Goal: Task Accomplishment & Management: Manage account settings

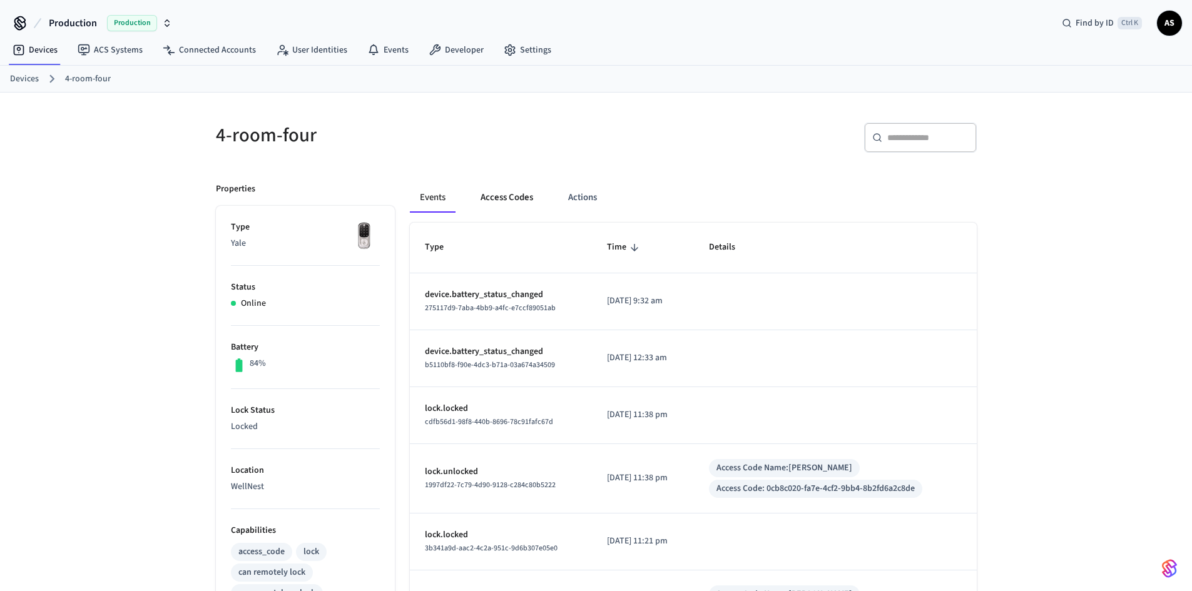
click at [497, 188] on button "Access Codes" at bounding box center [507, 198] width 73 height 30
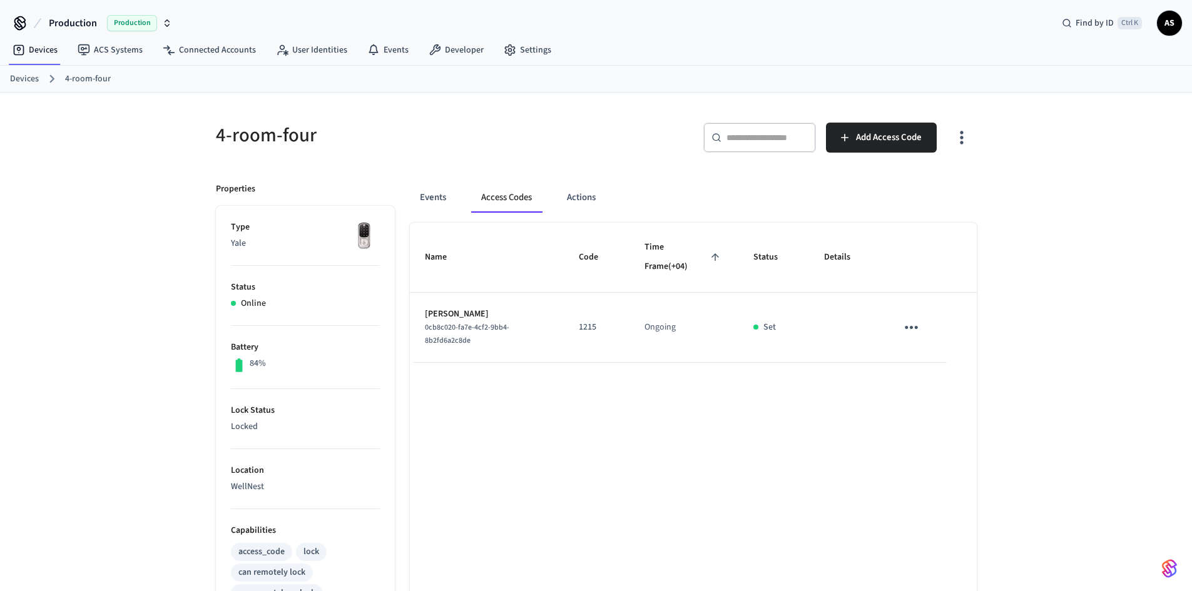
click at [29, 80] on link "Devices" at bounding box center [24, 79] width 29 height 13
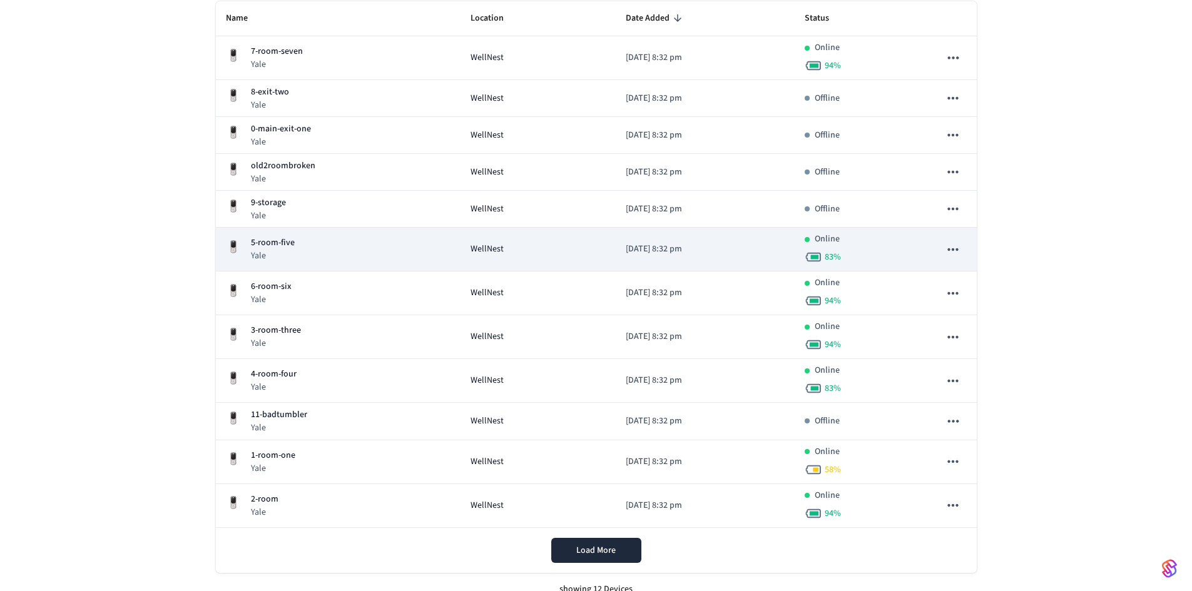
scroll to position [188, 0]
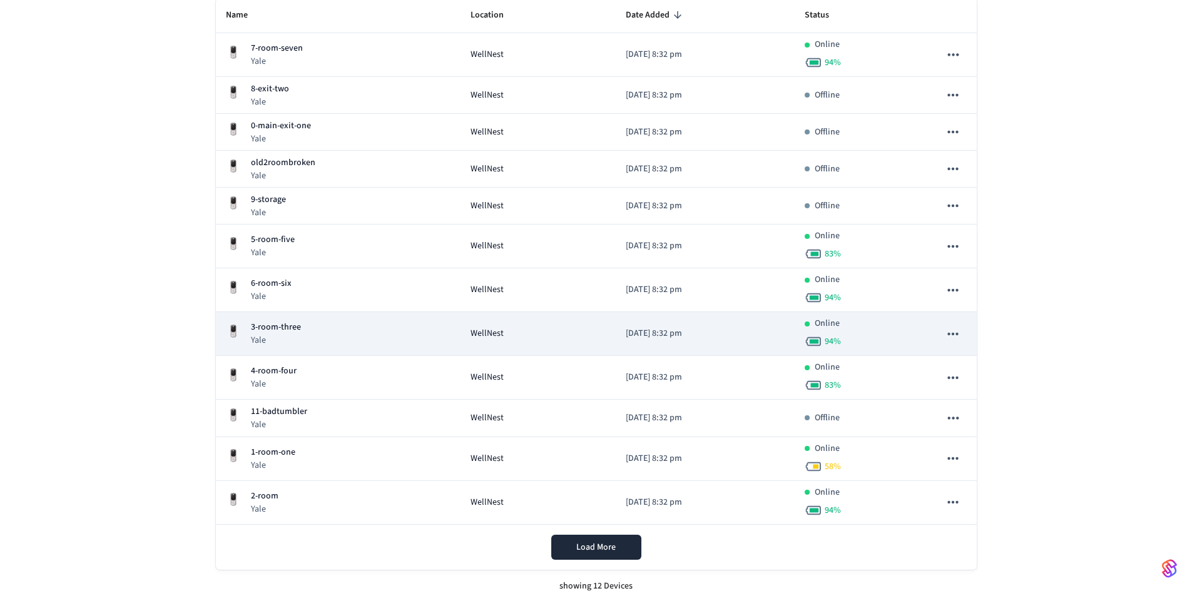
click at [307, 332] on div "3-room-three Yale" at bounding box center [338, 334] width 225 height 26
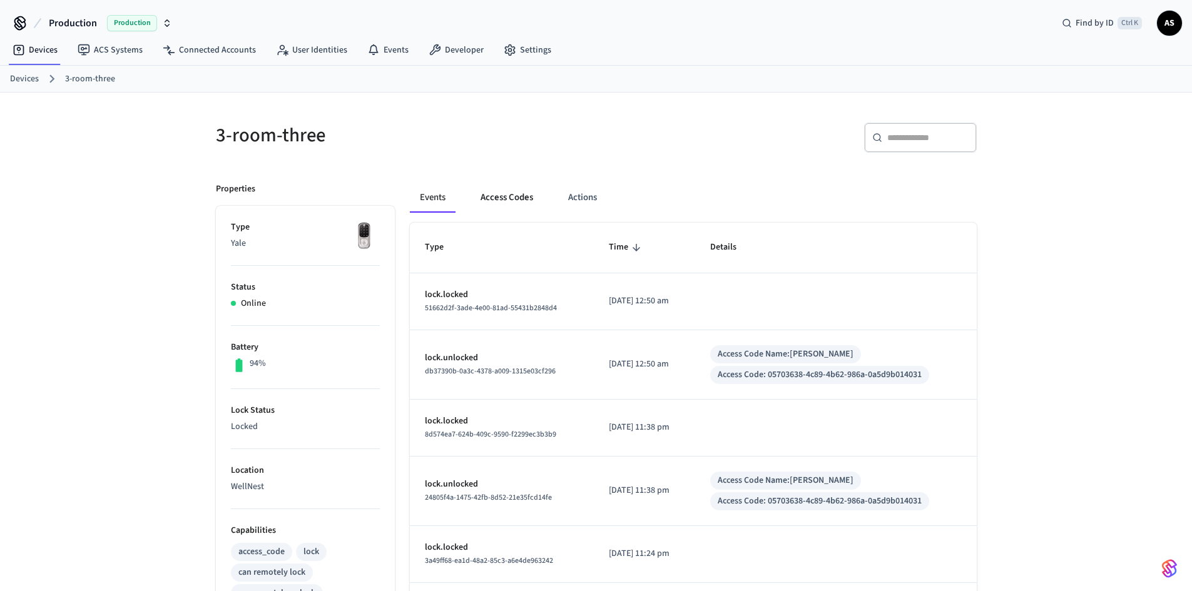
click at [517, 206] on button "Access Codes" at bounding box center [507, 198] width 73 height 30
click at [509, 186] on button "Access Codes" at bounding box center [507, 198] width 73 height 30
click at [523, 210] on button "Access Codes" at bounding box center [507, 198] width 73 height 30
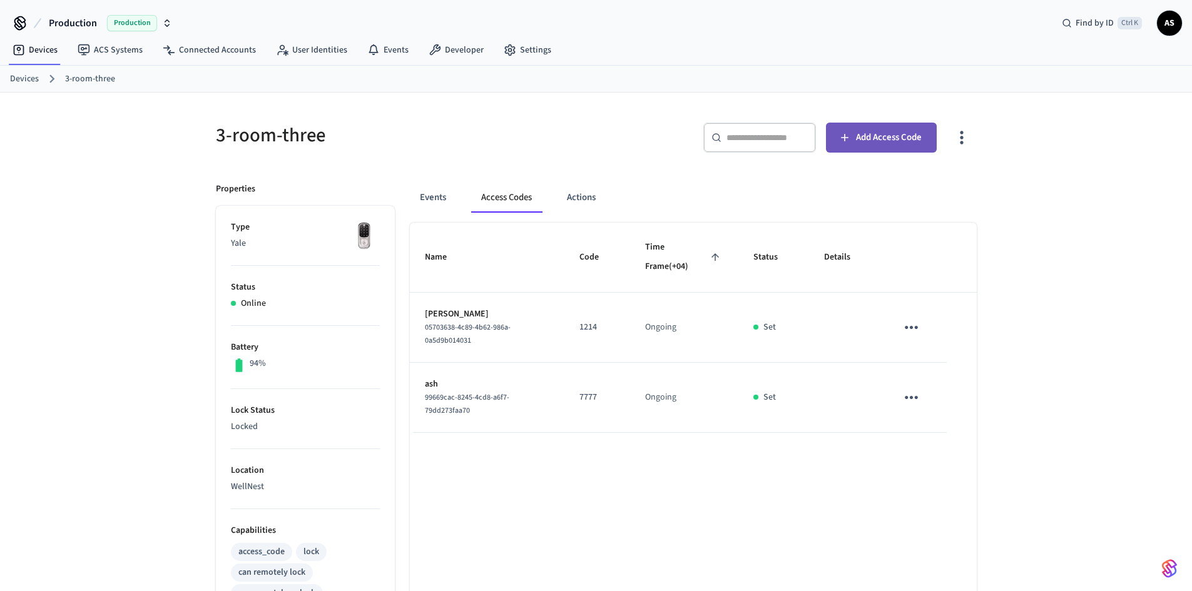
click at [906, 135] on span "Add Access Code" at bounding box center [889, 138] width 66 height 16
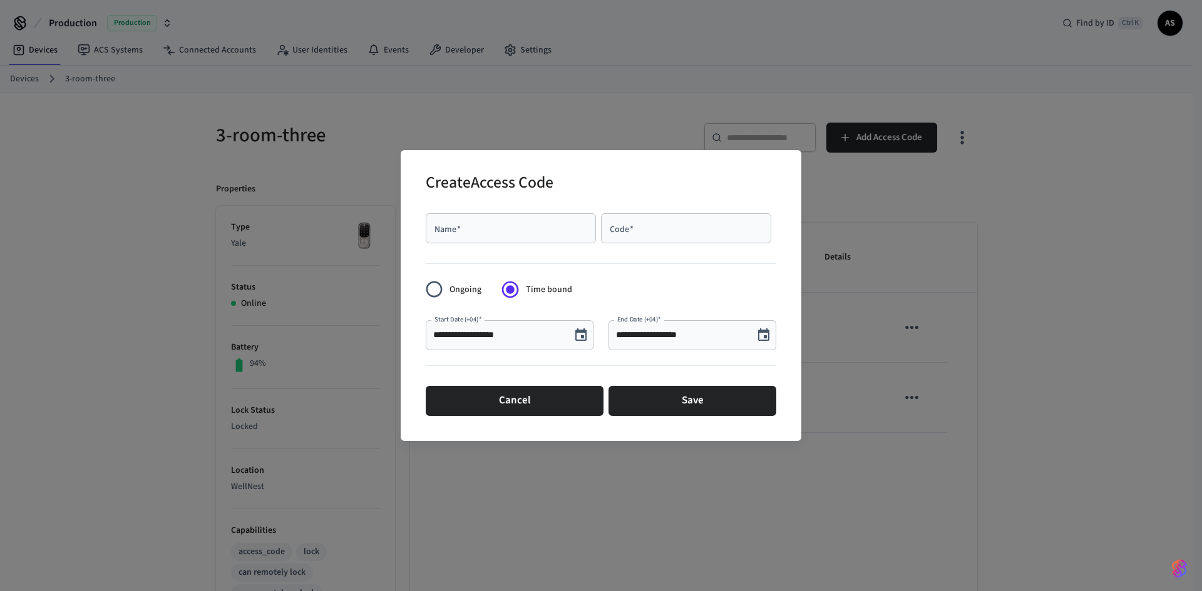
click at [579, 332] on icon "Choose date, selected date is Sep 30, 2025" at bounding box center [580, 335] width 11 height 13
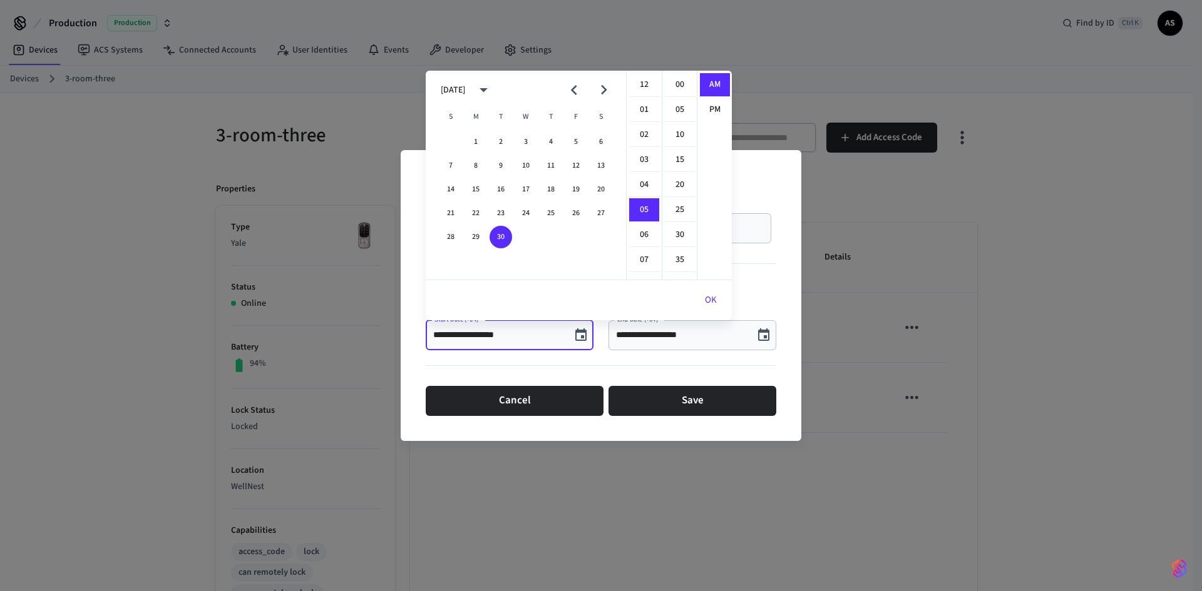
scroll to position [125, 0]
click at [474, 236] on button "29" at bounding box center [475, 237] width 23 height 23
click at [503, 234] on button "30" at bounding box center [500, 237] width 23 height 23
type input "**********"
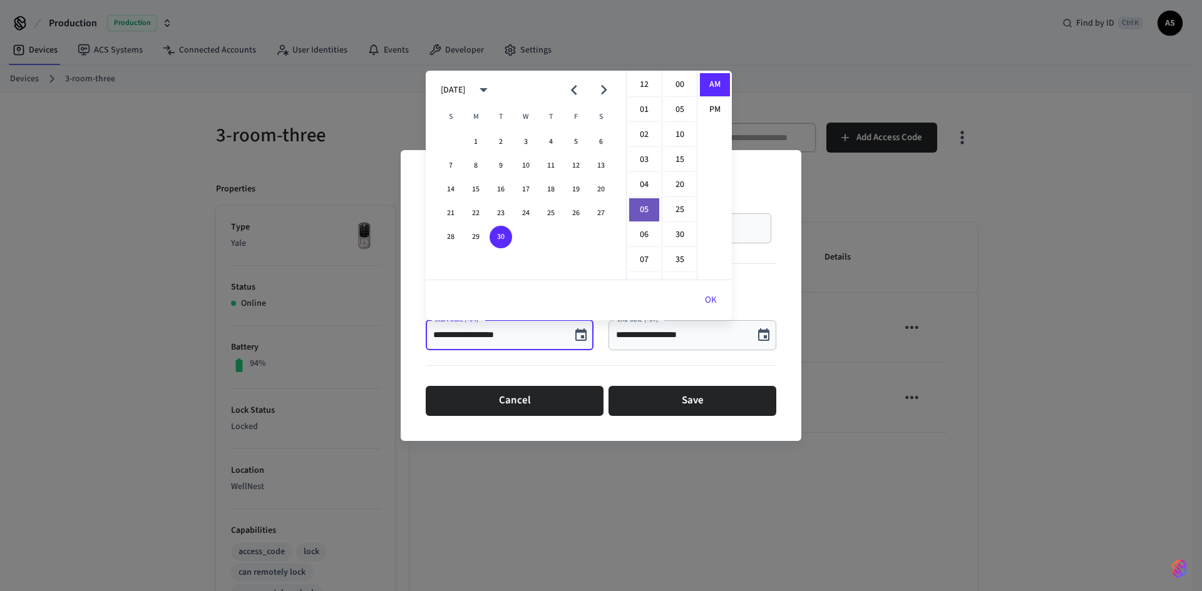
click at [642, 210] on li "05" at bounding box center [644, 210] width 30 height 24
drag, startPoint x: 763, startPoint y: 337, endPoint x: 681, endPoint y: 96, distance: 253.9
click at [677, 118] on body "Production Production Find by ID Ctrl K AS Devices ACS Systems Connected Accoun…" at bounding box center [601, 464] width 1202 height 928
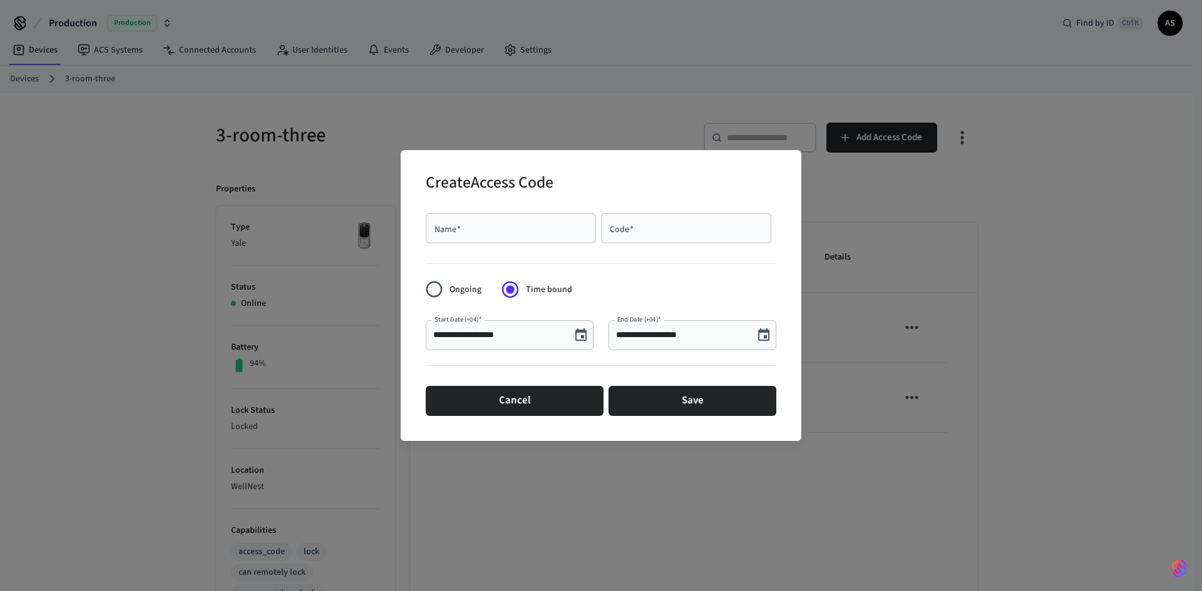
click at [681, 87] on div "September 2025 S M T W T F S 1 2 3 4 5 6 7 8 9 10 11 12 13 14 15 16 17 18 19 20…" at bounding box center [579, 196] width 306 height 250
click at [578, 331] on icon "Choose date, selected date is Sep 30, 2025" at bounding box center [580, 335] width 11 height 13
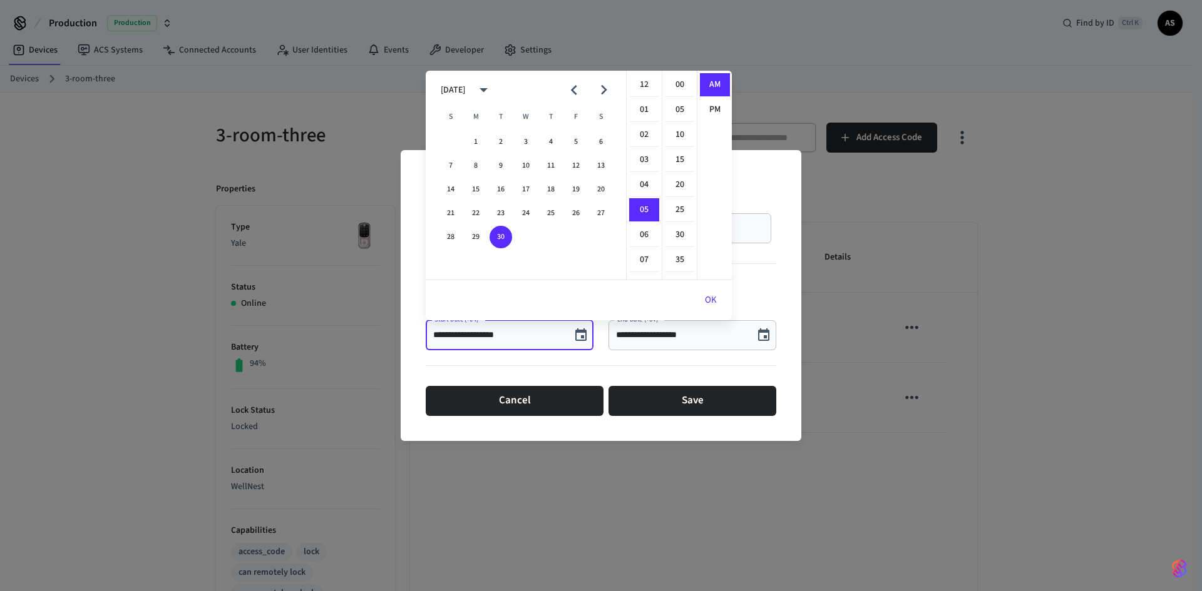
scroll to position [125, 0]
click at [708, 359] on div at bounding box center [601, 368] width 350 height 26
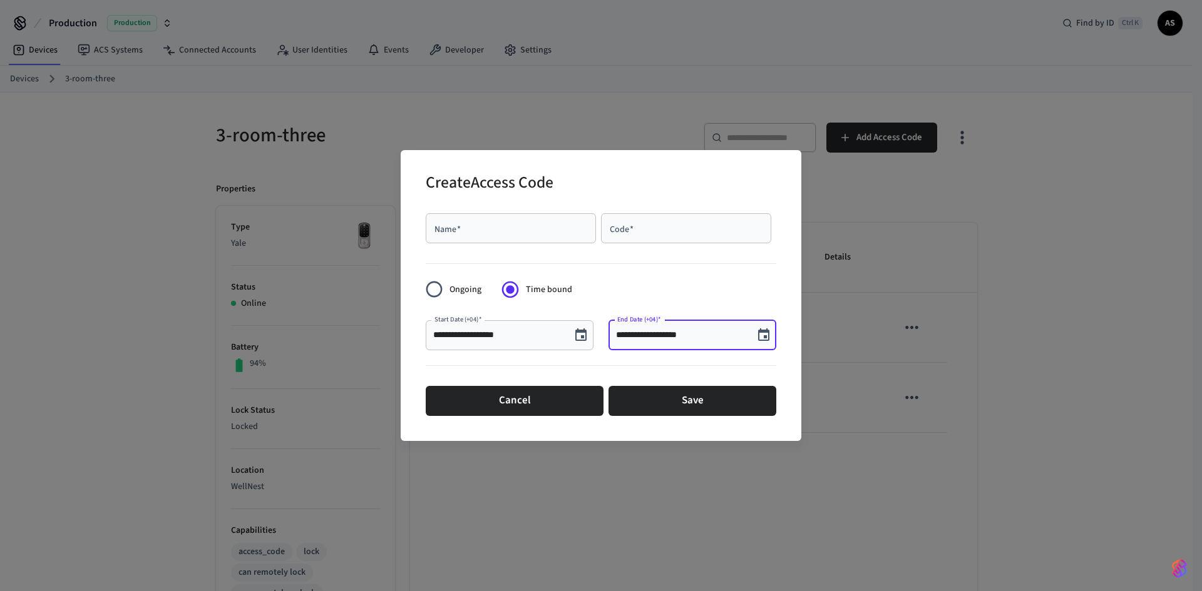
click at [705, 339] on input "**********" at bounding box center [681, 335] width 130 height 13
click at [767, 333] on icon "Choose date, selected date is Sep 30, 2025" at bounding box center [763, 335] width 15 height 15
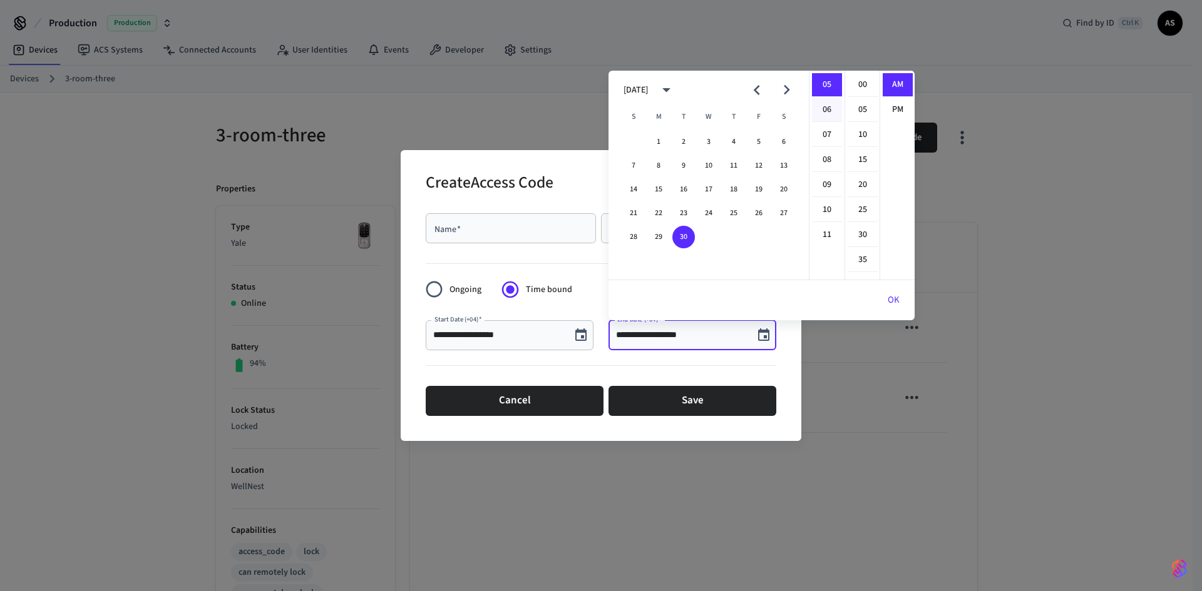
click at [817, 105] on li "06" at bounding box center [827, 110] width 30 height 24
type input "**********"
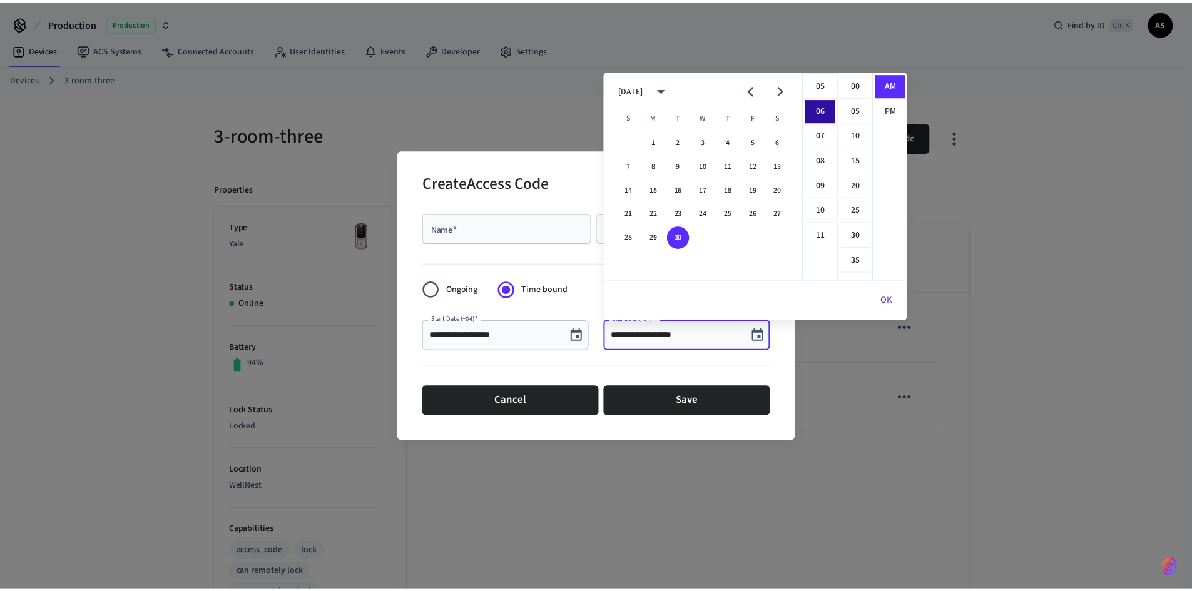
scroll to position [150, 0]
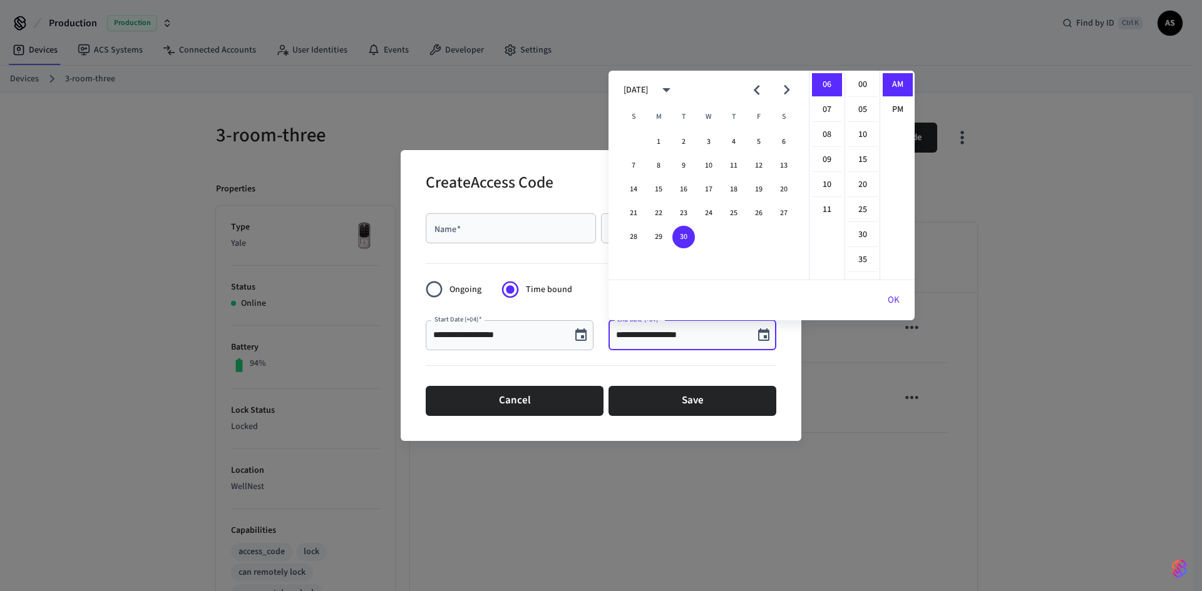
click at [893, 294] on button "OK" at bounding box center [893, 300] width 42 height 30
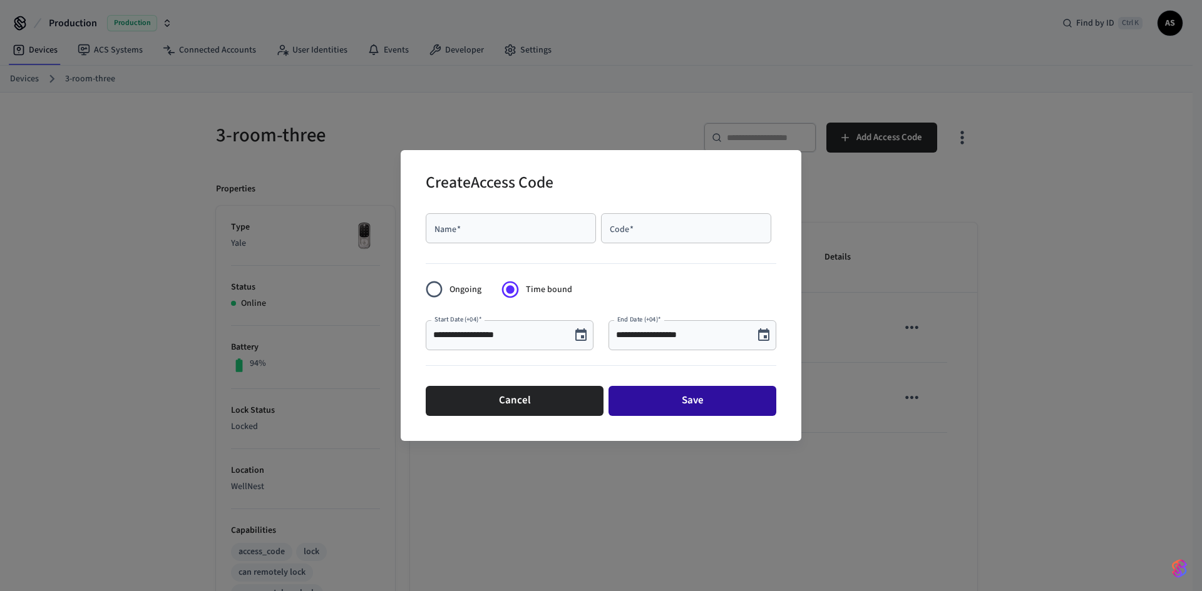
click at [729, 399] on button "Save" at bounding box center [692, 401] width 168 height 30
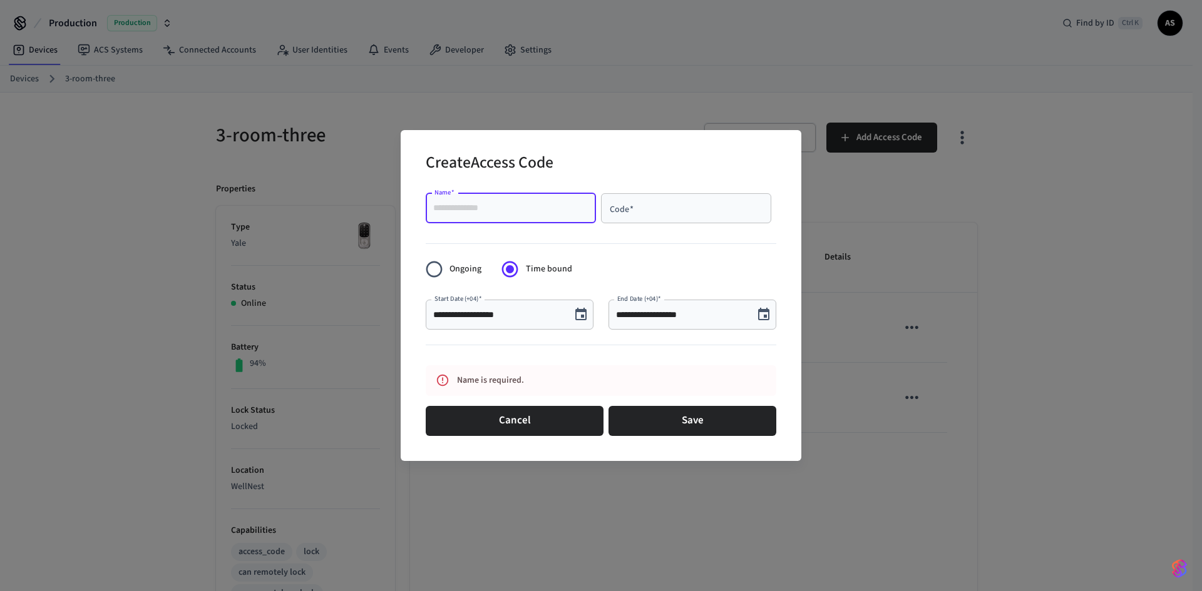
click at [549, 203] on input "Name   *" at bounding box center [510, 208] width 155 height 13
type input "****"
click at [687, 208] on input "Code   *" at bounding box center [685, 208] width 155 height 13
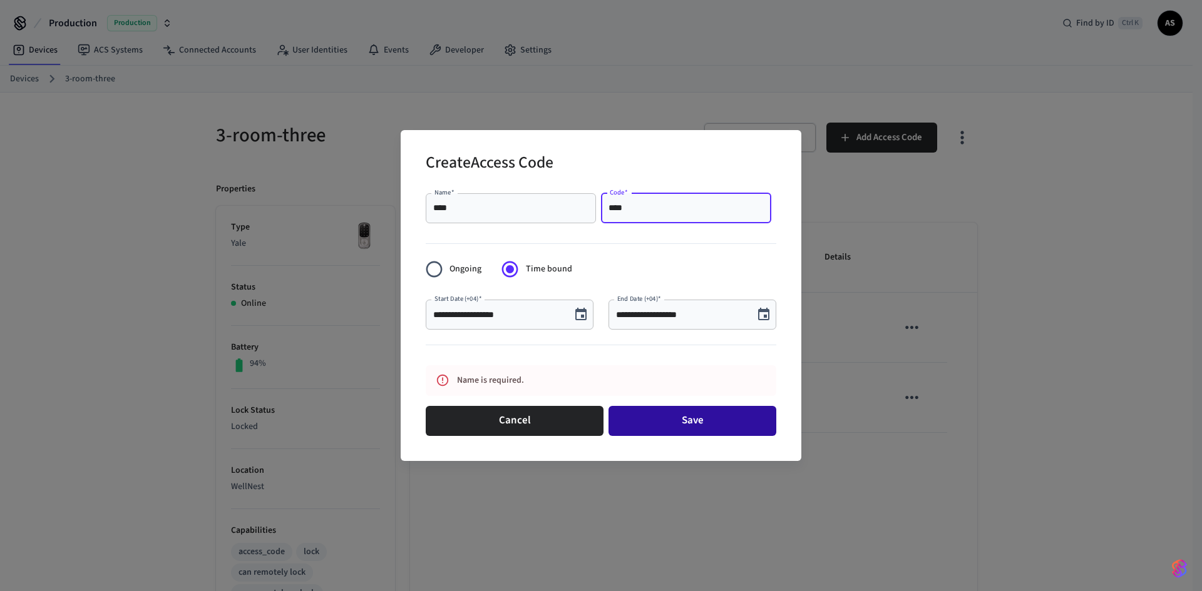
type input "****"
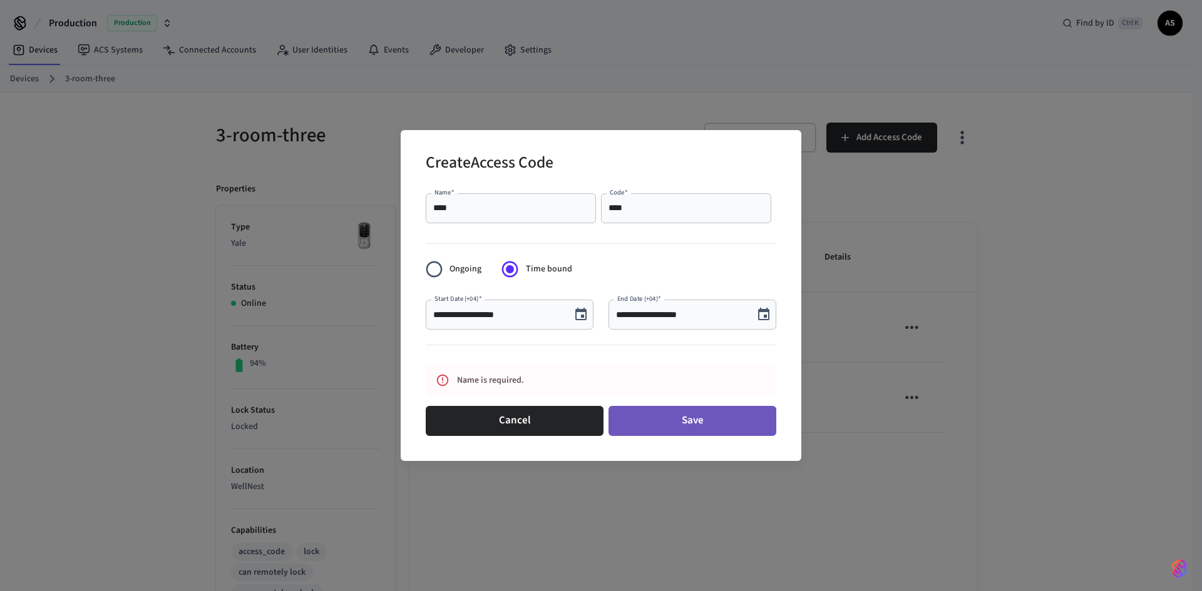
click at [715, 419] on button "Save" at bounding box center [692, 421] width 168 height 30
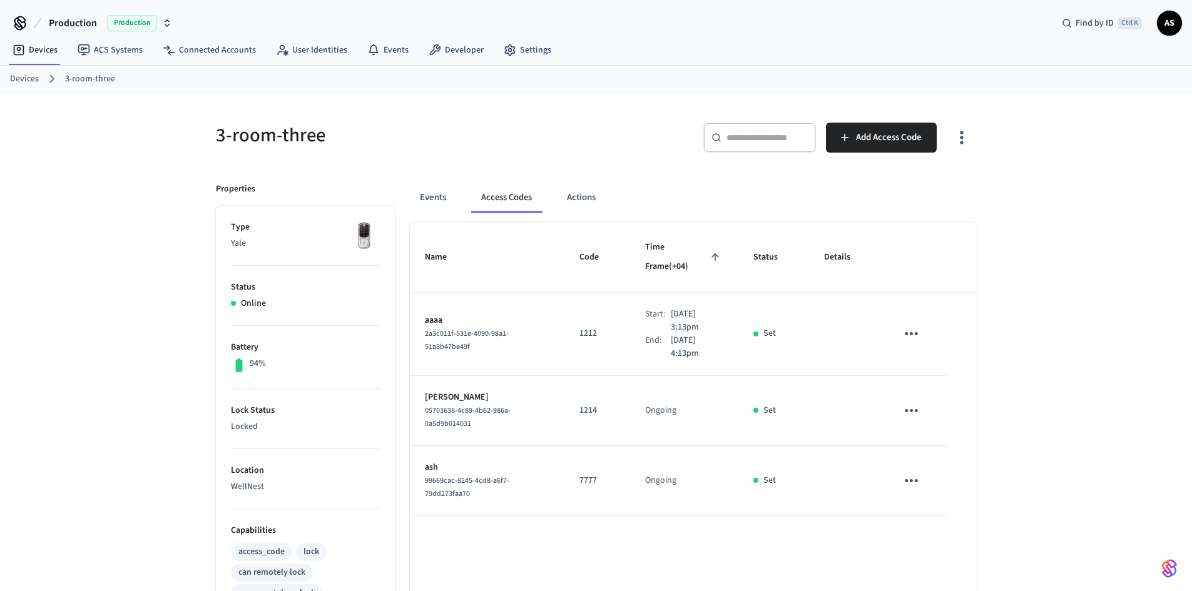
click at [911, 332] on icon "sticky table" at bounding box center [911, 333] width 13 height 3
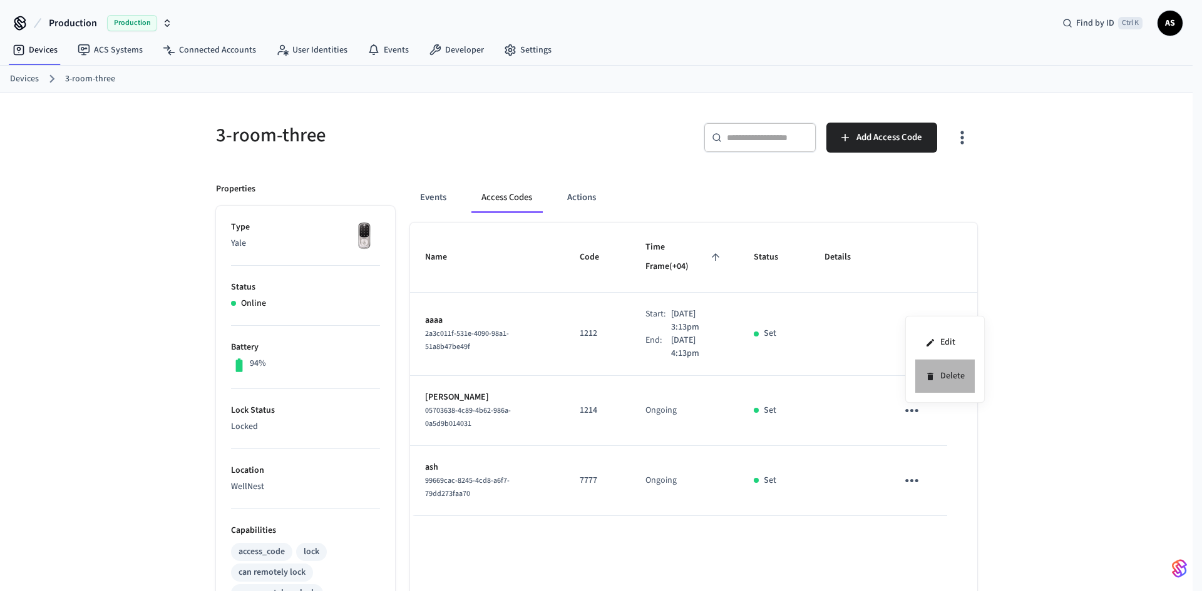
click at [931, 377] on icon at bounding box center [930, 377] width 6 height 8
